Goal: Find specific page/section: Find specific page/section

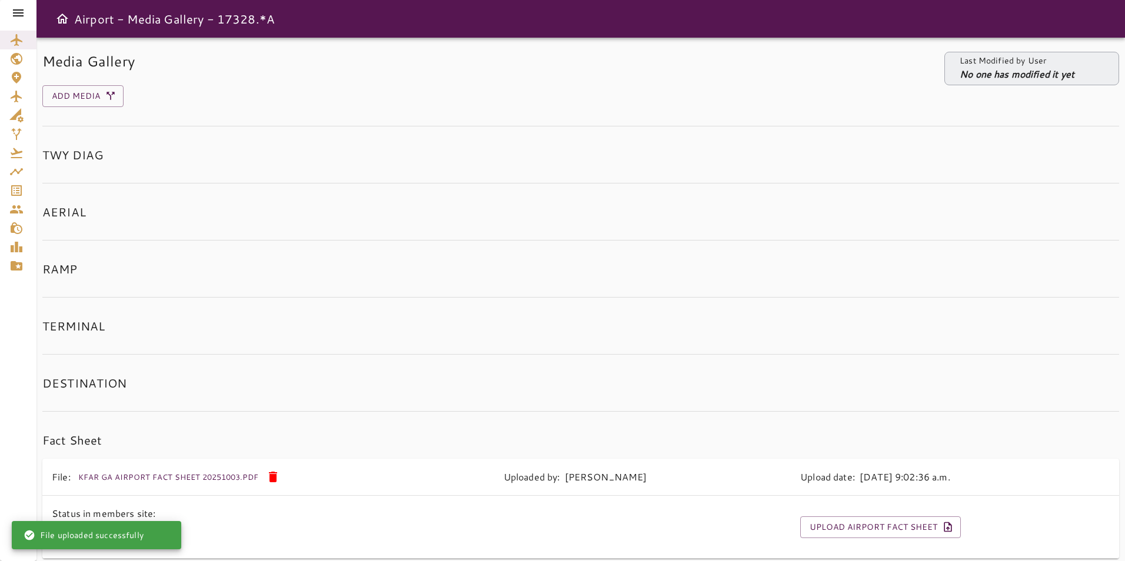
scroll to position [50, 0]
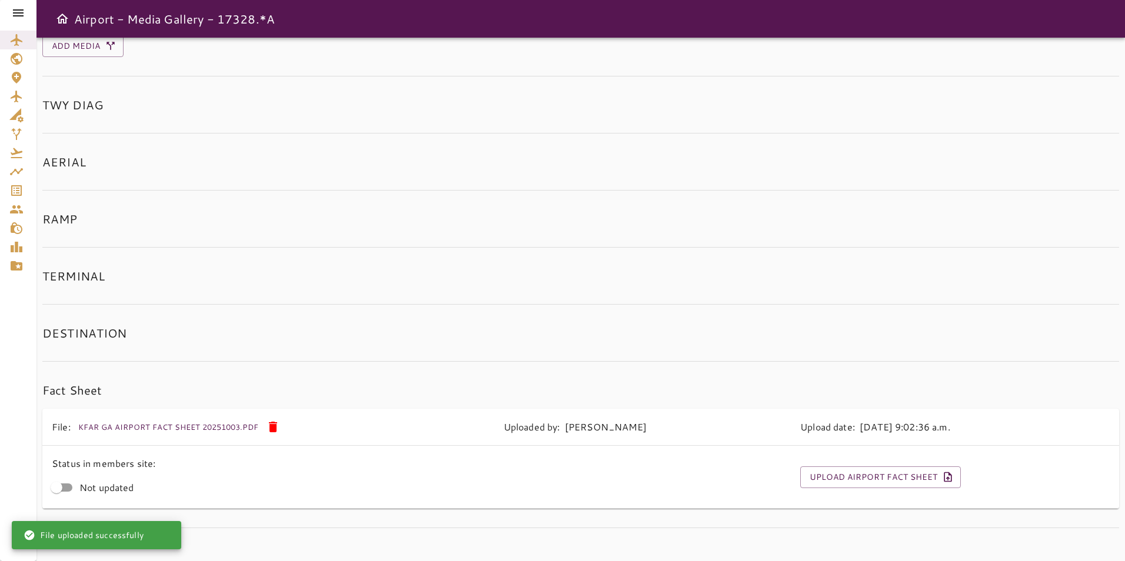
click at [14, 21] on div at bounding box center [18, 13] width 36 height 26
click at [17, 15] on icon at bounding box center [18, 12] width 11 height 7
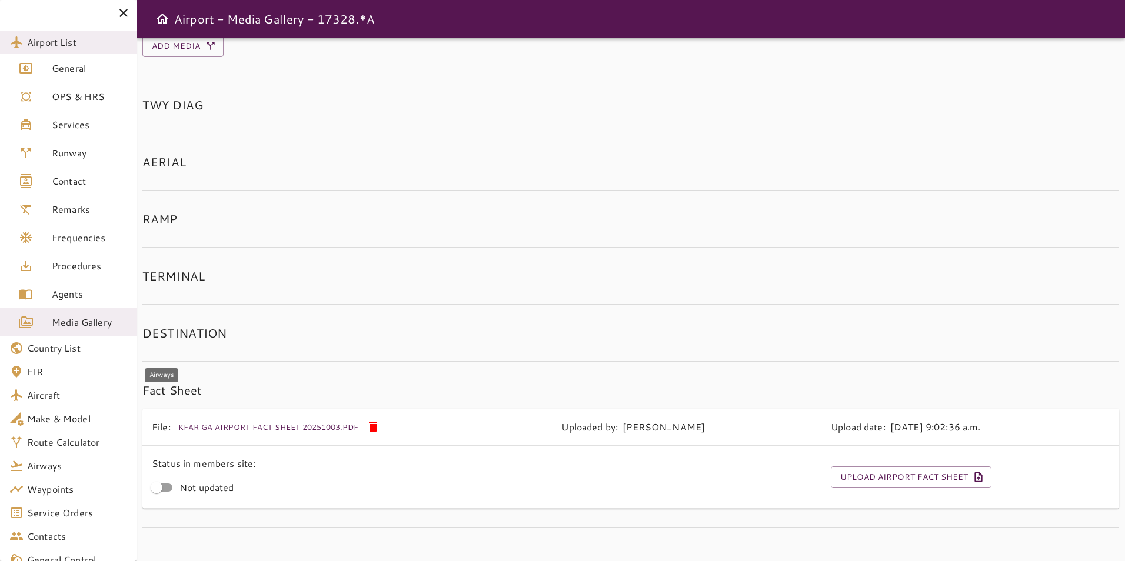
scroll to position [91, 0]
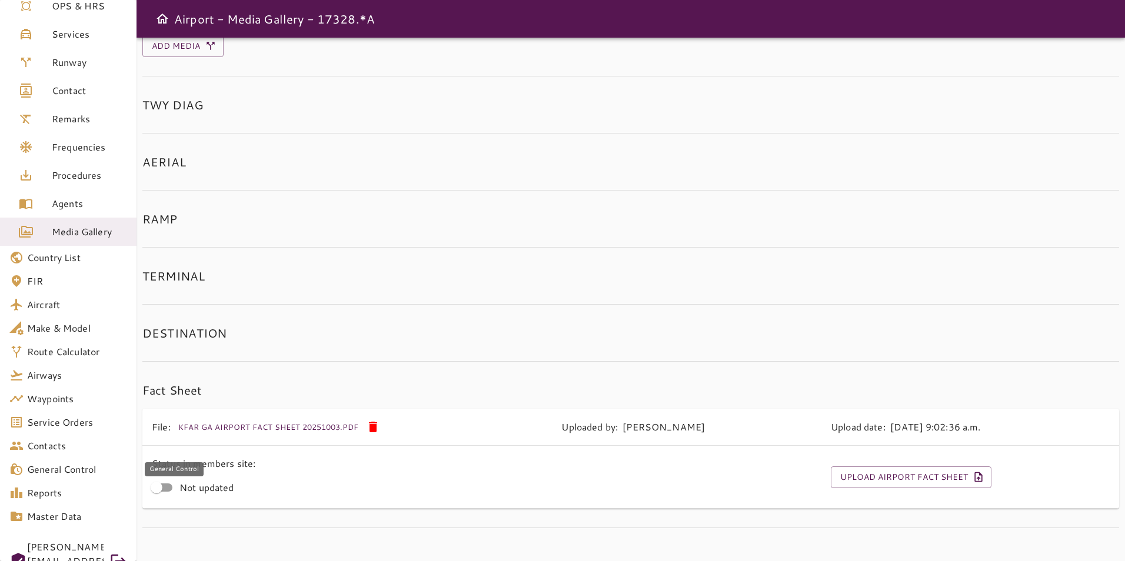
click at [99, 465] on span "General Control" at bounding box center [77, 469] width 100 height 14
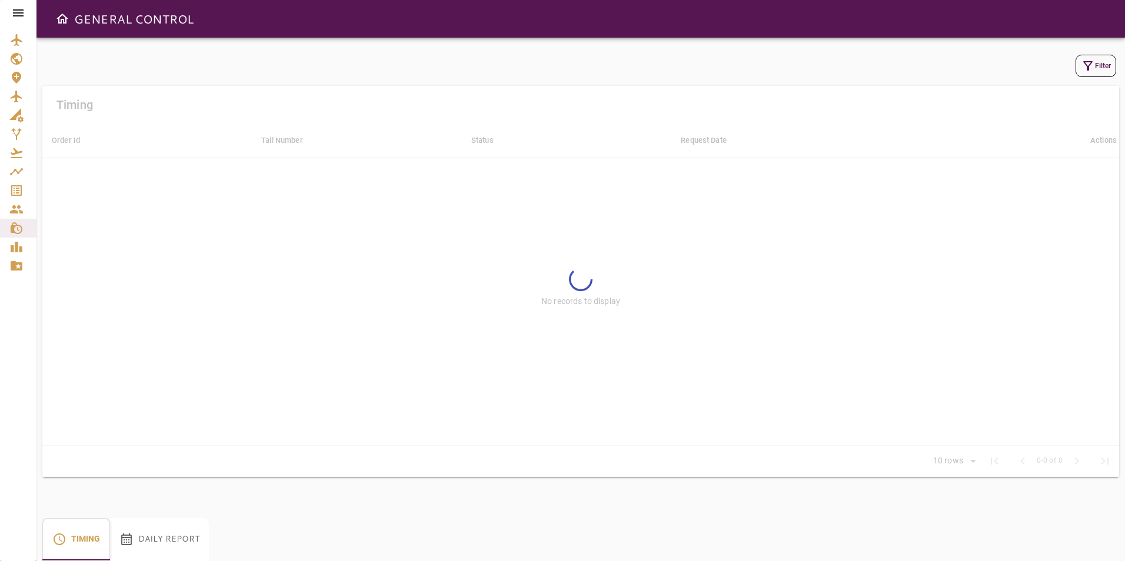
click at [166, 532] on button "Daily Report" at bounding box center [159, 539] width 99 height 42
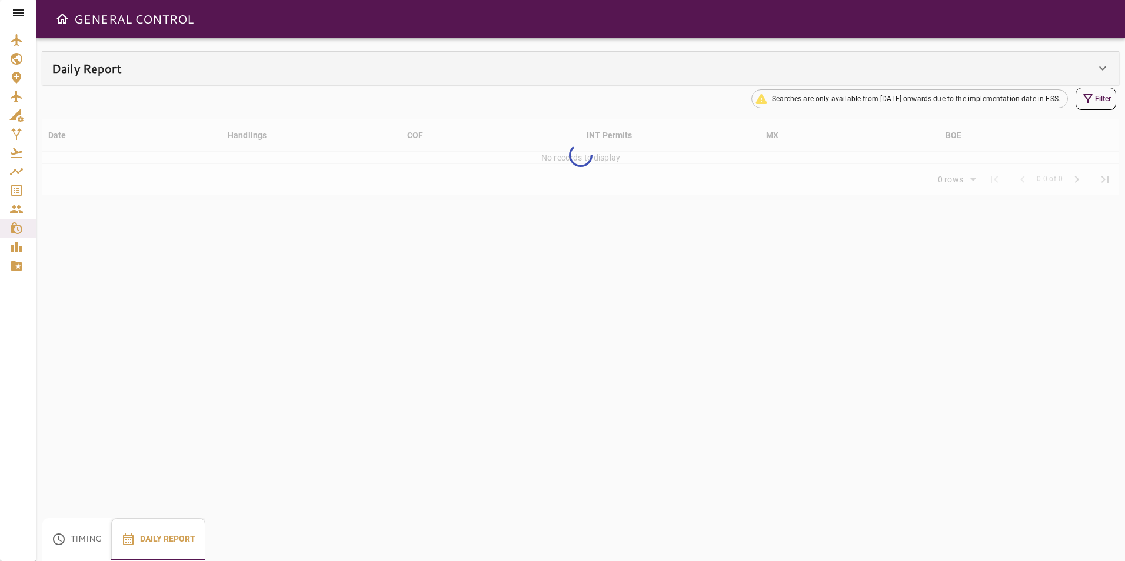
type input "**"
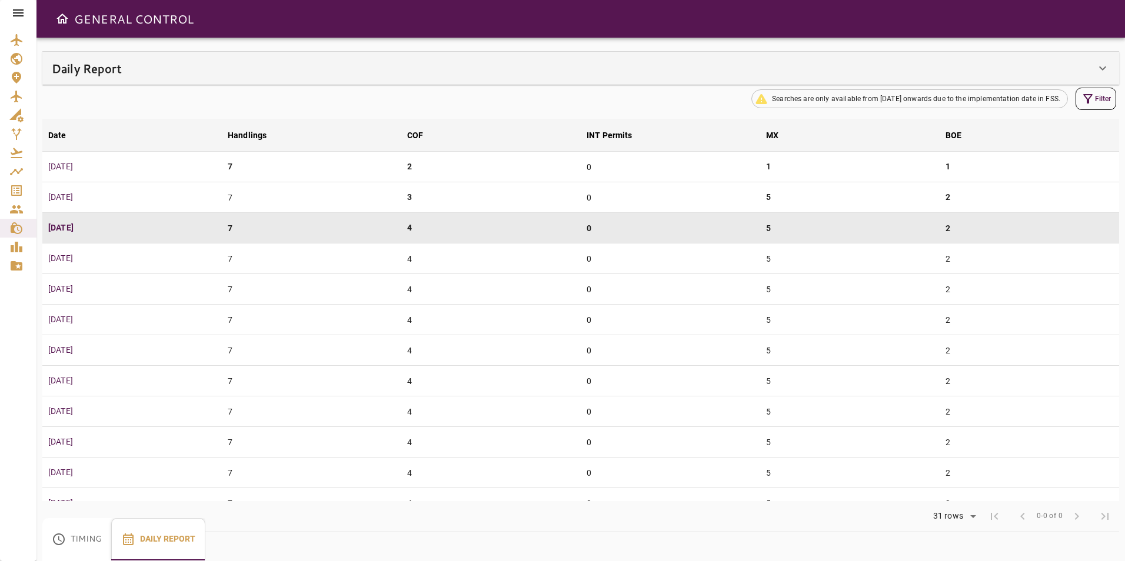
click at [1101, 62] on icon at bounding box center [1102, 68] width 14 height 14
